Goal: Transaction & Acquisition: Purchase product/service

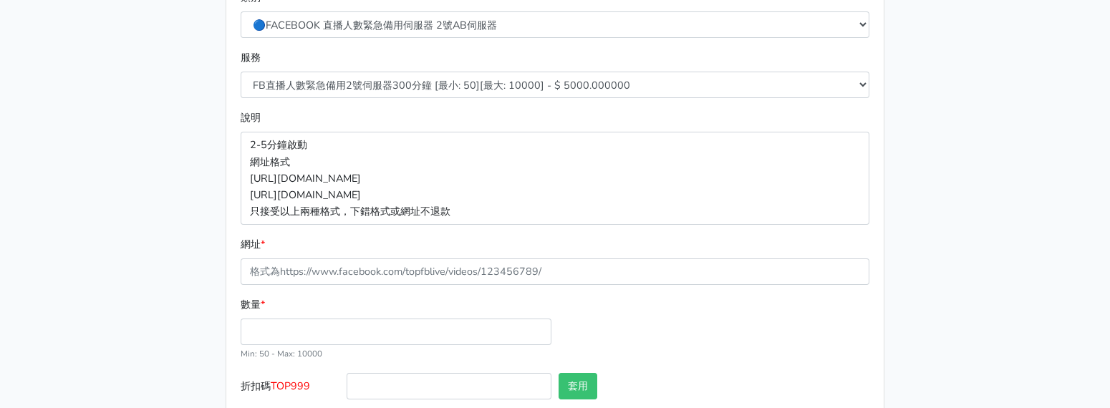
scroll to position [142, 0]
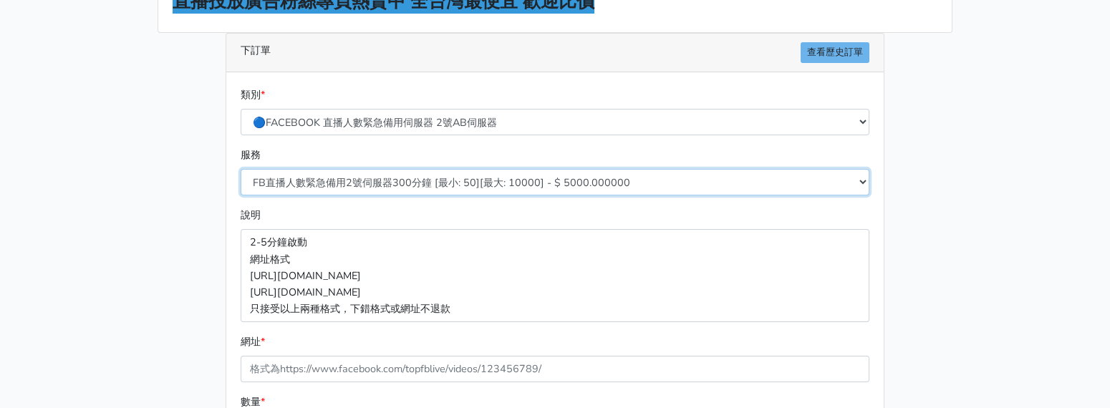
click at [425, 178] on select "FB直播人數緊急備用2號伺服器300分鐘 [最小: 50][最大: 10000] - $ 5000.000000 FB直播人數緊急備用2號伺服器60分鐘 [最…" at bounding box center [555, 182] width 629 height 26
select select "578"
click at [241, 169] on select "FB直播人數緊急備用2號伺服器300分鐘 [最小: 50][最大: 10000] - $ 5000.000000 FB直播人數緊急備用2號伺服器60分鐘 [最…" at bounding box center [555, 182] width 629 height 26
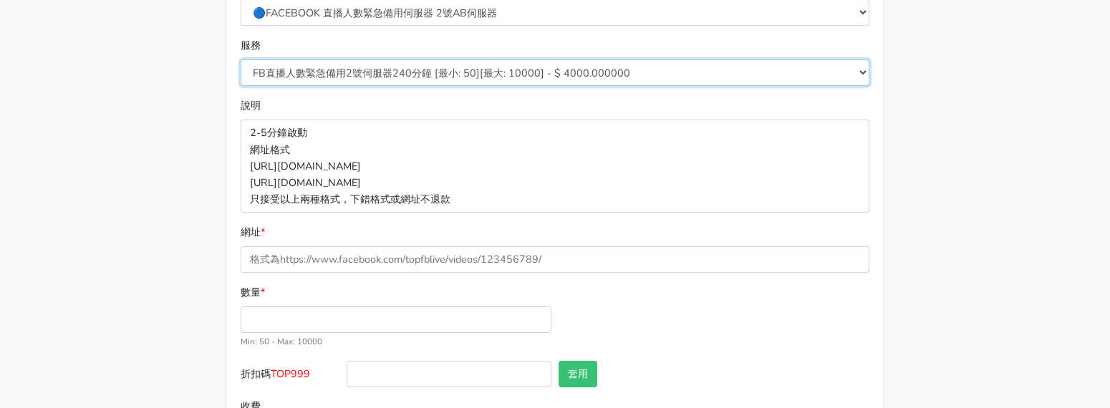
scroll to position [321, 0]
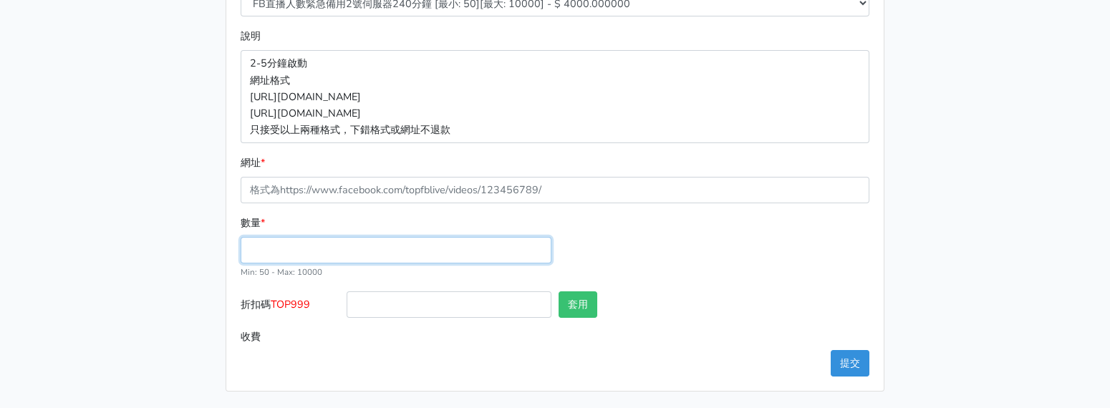
click at [288, 248] on input "數量 *" at bounding box center [396, 250] width 311 height 26
type input "100"
type input "400.000"
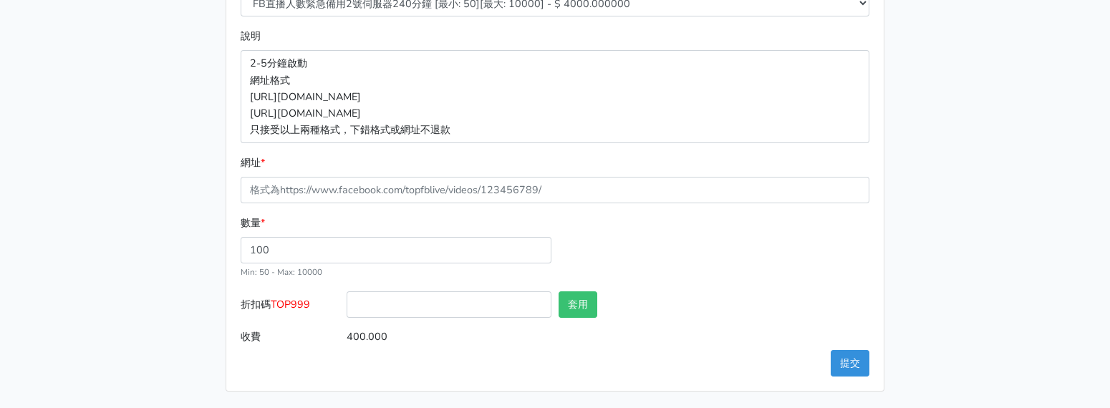
click at [999, 180] on main "8/16 新增FACEBOOK臉書直播人數緊急伺服器J1 8/27新增FACEBOOK臉書直播人數緊急備用伺服器30人20人 伺服器J2、J3 直播投放廣告粉…" at bounding box center [555, 64] width 1110 height 690
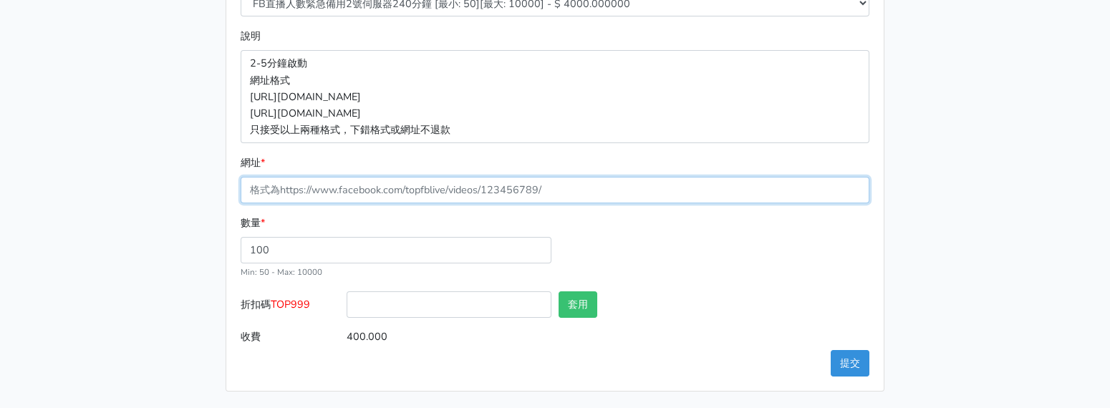
click at [427, 187] on input "網址 *" at bounding box center [555, 190] width 629 height 26
paste input "https://www.facebook.com/100083399346069/videos/575916292279789"
type input "https://www.facebook.com/100083399346069/videos/575916292279789"
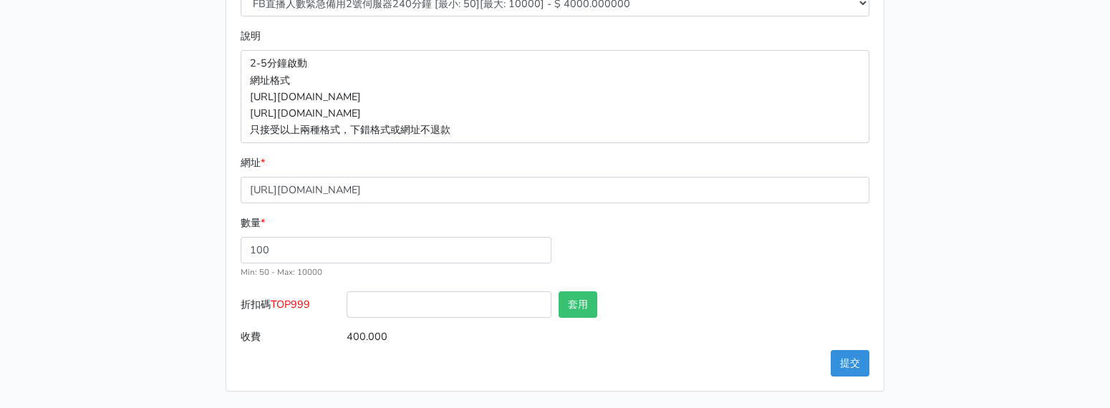
click at [286, 305] on span "TOP999" at bounding box center [290, 304] width 39 height 14
click at [346, 305] on input "折扣碼 TOP999" at bounding box center [448, 304] width 205 height 26
click at [286, 305] on span "TOP999" at bounding box center [290, 304] width 39 height 14
click at [346, 305] on input "折扣碼 TOP999" at bounding box center [448, 304] width 205 height 26
copy span "TOP999"
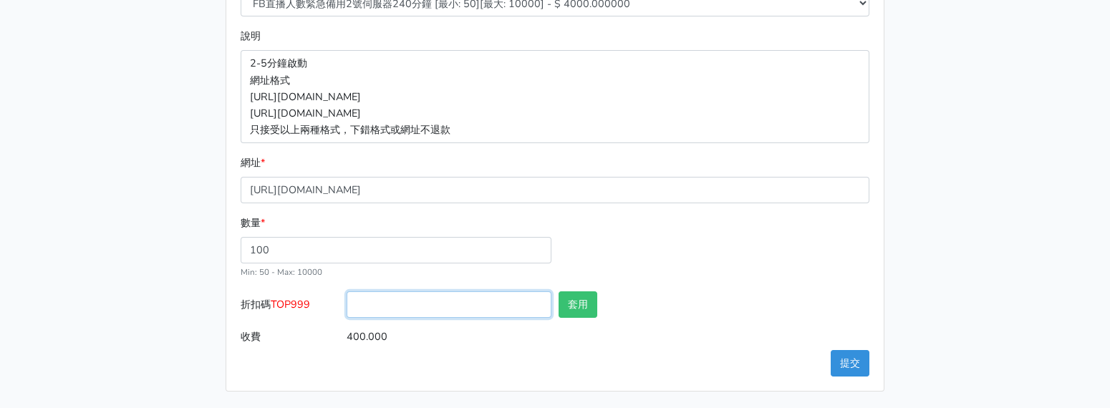
click at [498, 298] on input "折扣碼 TOP999" at bounding box center [448, 304] width 205 height 26
paste input "TOP999"
type input "TOP999"
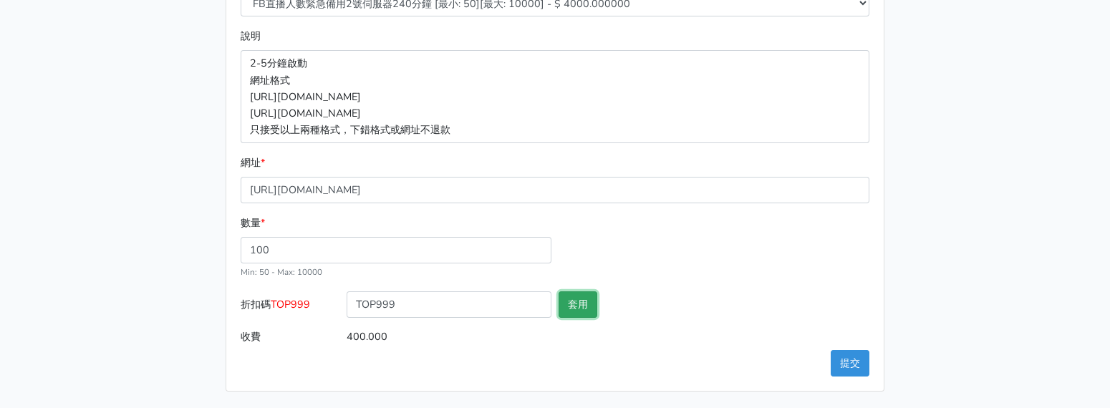
click at [596, 299] on button "套用" at bounding box center [577, 304] width 39 height 26
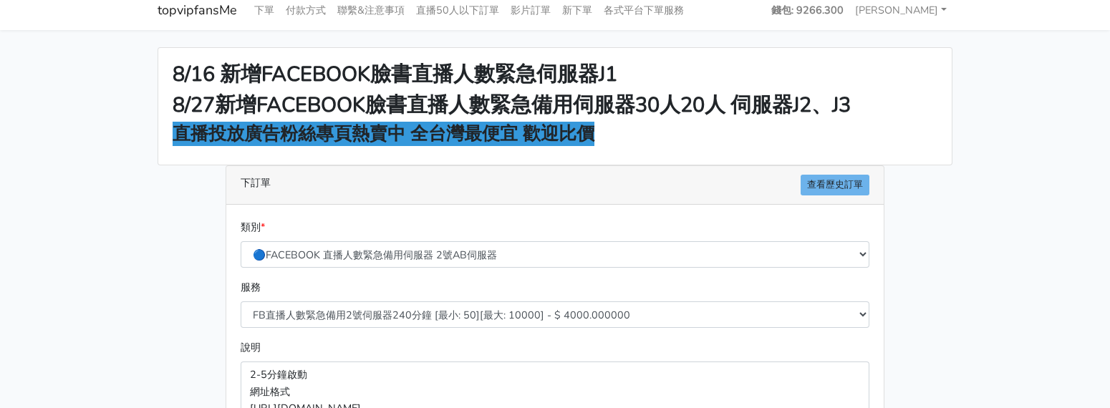
scroll to position [0, 0]
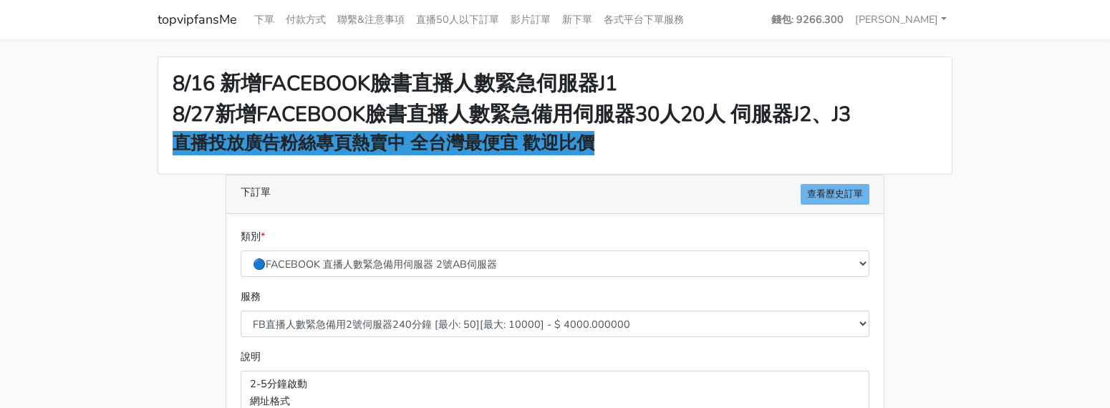
type input "套用失敗"
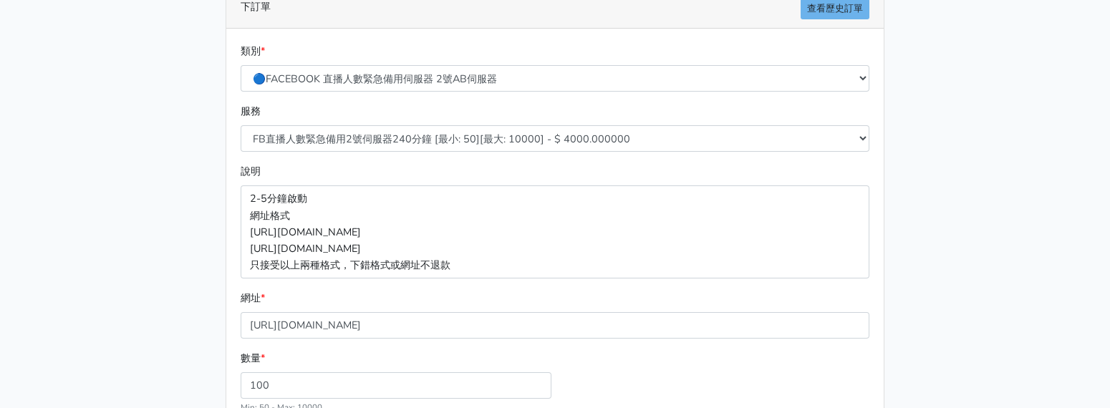
scroll to position [321, 0]
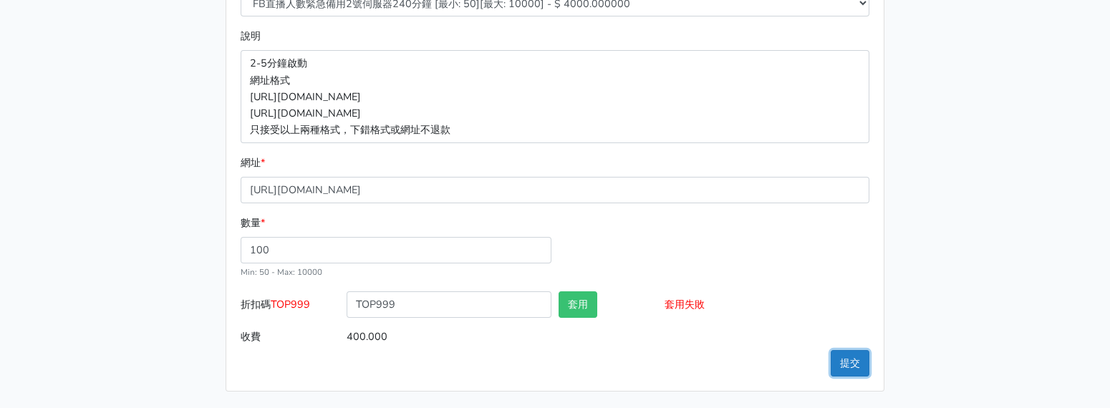
click at [852, 372] on button "提交" at bounding box center [849, 363] width 39 height 26
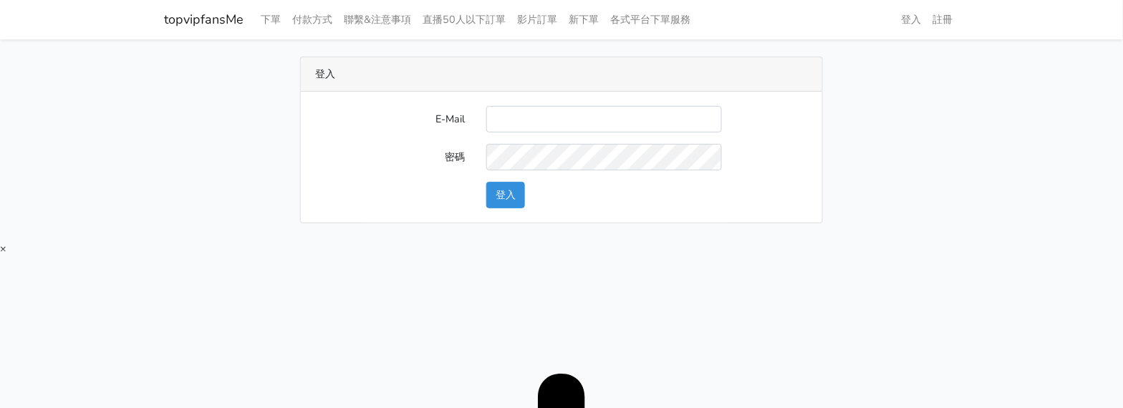
click at [515, 119] on input "E-Mail" at bounding box center [604, 119] width 236 height 26
type input "[EMAIL_ADDRESS][DOMAIN_NAME]"
click at [522, 184] on button "登入" at bounding box center [505, 195] width 39 height 26
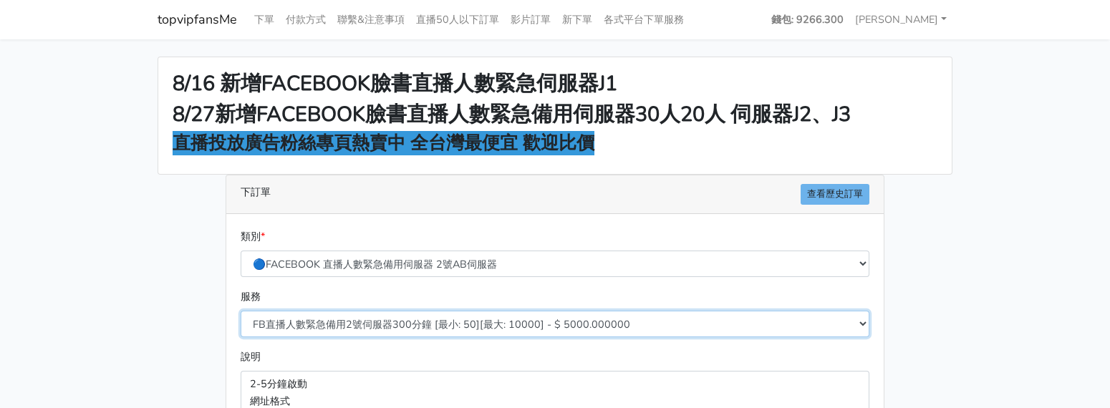
click at [402, 321] on select "FB直播人數緊急備用2號伺服器300分鐘 [最小: 50][最大: 10000] - $ 5000.000000 FB直播人數緊急備用2號伺服器60分鐘 [最…" at bounding box center [555, 324] width 629 height 26
select select "578"
click at [241, 311] on select "FB直播人數緊急備用2號伺服器300分鐘 [最小: 50][最大: 10000] - $ 5000.000000 FB直播人數緊急備用2號伺服器60分鐘 [最…" at bounding box center [555, 324] width 629 height 26
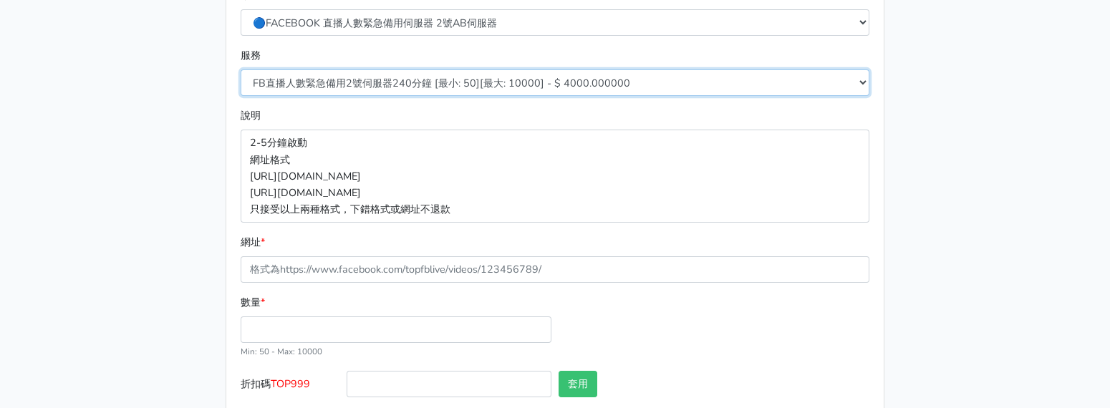
scroll to position [321, 0]
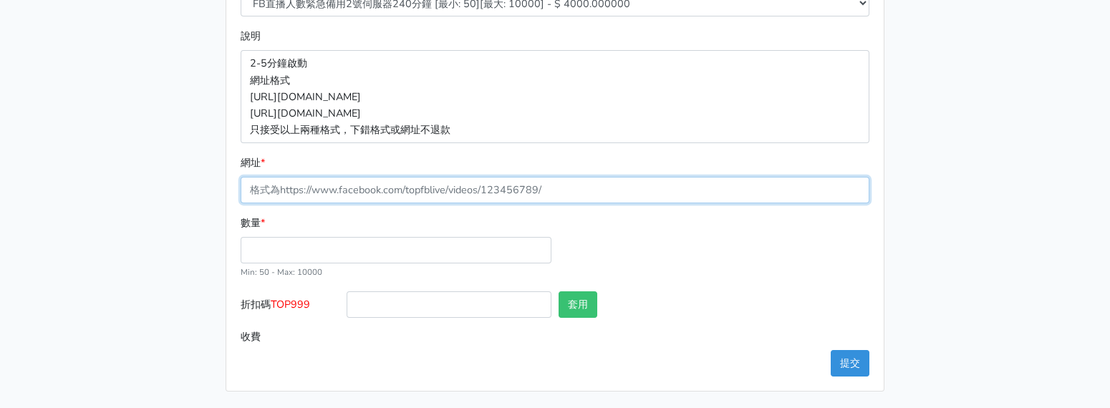
click at [371, 183] on input "網址 *" at bounding box center [555, 190] width 629 height 26
paste input "TOP999"
click at [281, 193] on input "TOP999" at bounding box center [555, 190] width 629 height 26
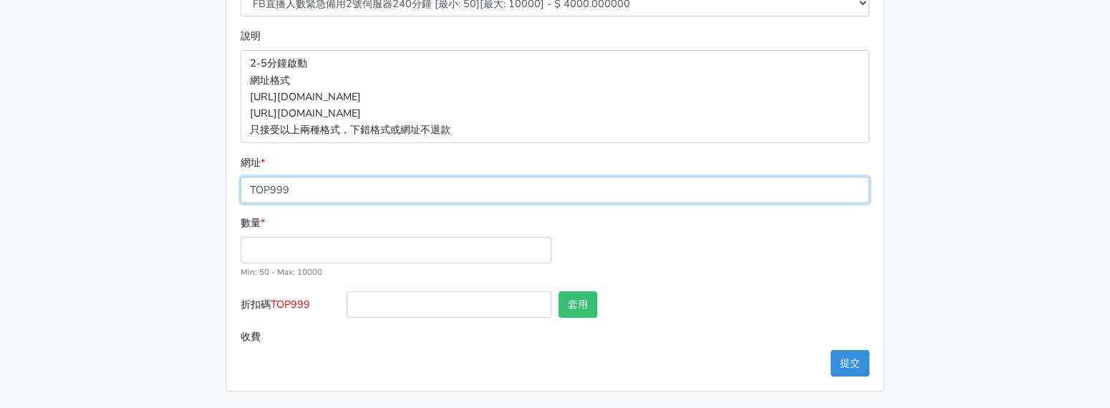
paste input "https://www.facebook.com/100083399346069/videos/57591629227978"
type input "https://www.facebook.com/100083399346069/videos/575916292279789"
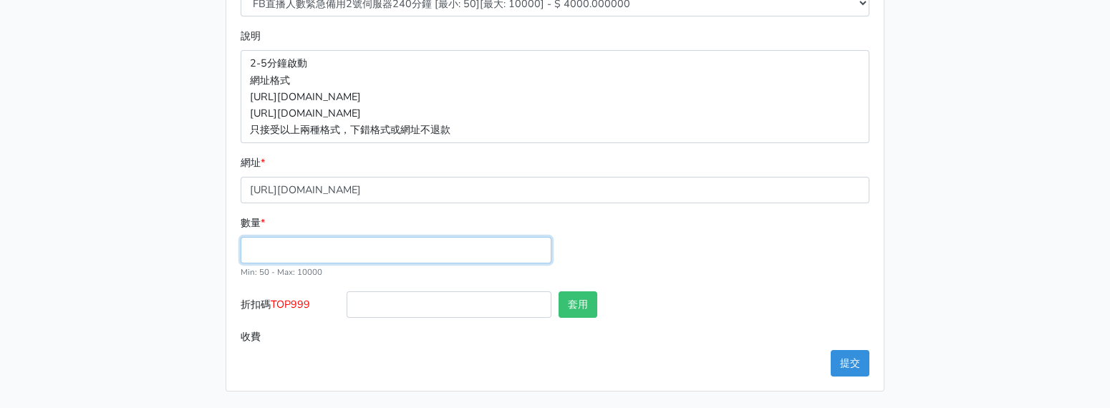
click at [311, 249] on input "數量 *" at bounding box center [396, 250] width 311 height 26
type input "100"
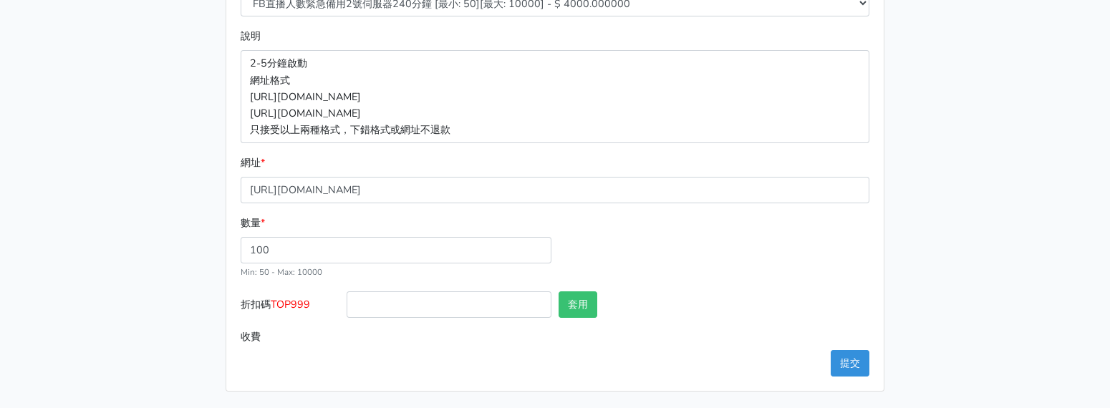
type input "400.000"
click at [298, 308] on span "TOP999" at bounding box center [290, 304] width 39 height 14
click at [346, 308] on input "折扣碼 TOP999" at bounding box center [448, 304] width 205 height 26
click at [298, 308] on span "TOP999" at bounding box center [290, 304] width 39 height 14
click at [346, 308] on input "折扣碼 TOP999" at bounding box center [448, 304] width 205 height 26
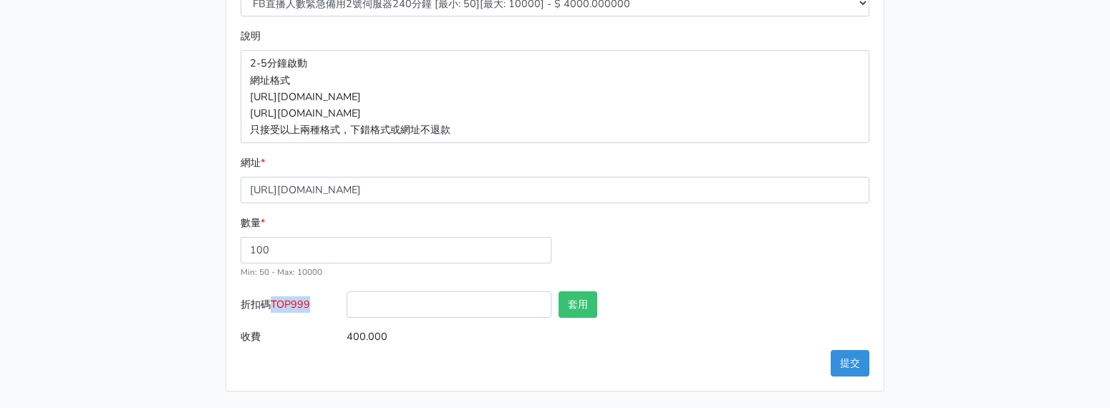
copy span "TOP999"
drag, startPoint x: 373, startPoint y: 304, endPoint x: 427, endPoint y: 309, distance: 54.0
click at [373, 304] on input "折扣碼 TOP999" at bounding box center [448, 304] width 205 height 26
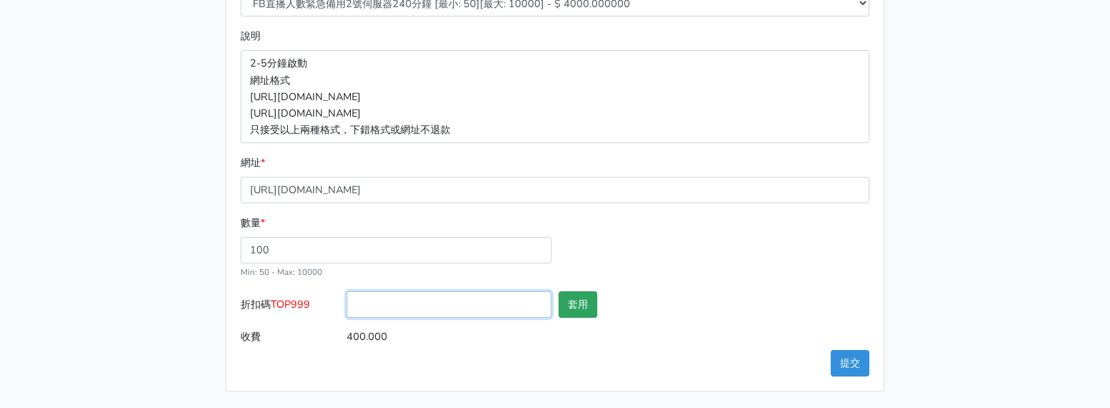
paste input "TOP999"
type input "TOP999"
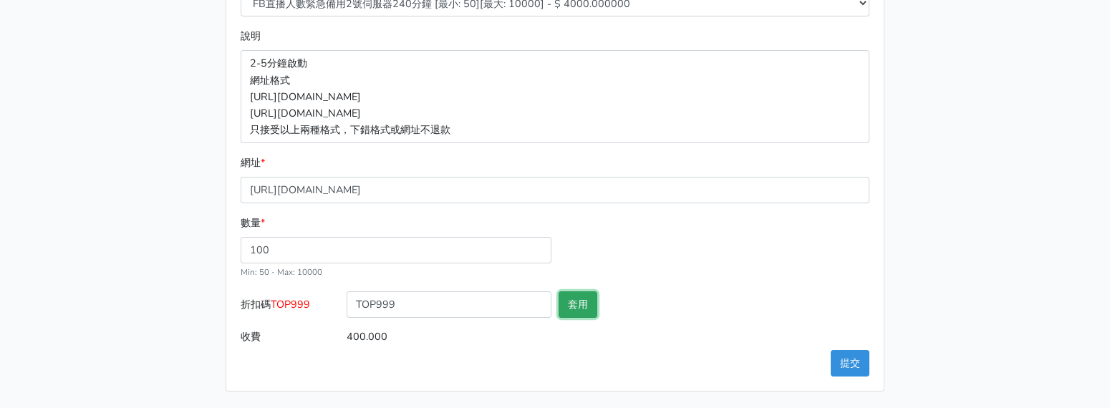
click at [588, 294] on button "套用" at bounding box center [577, 304] width 39 height 26
type input "套用失敗"
click at [856, 354] on button "提交" at bounding box center [849, 363] width 39 height 26
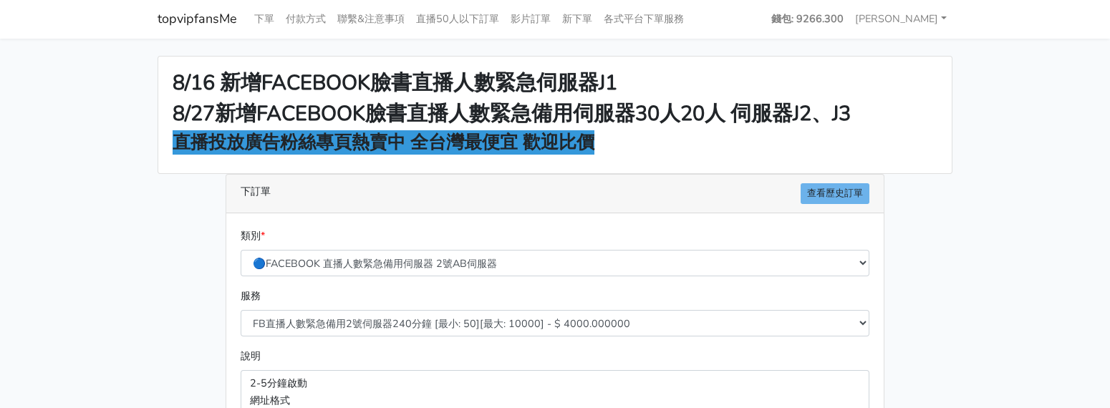
scroll to position [0, 0]
